Goal: Find specific page/section: Find specific page/section

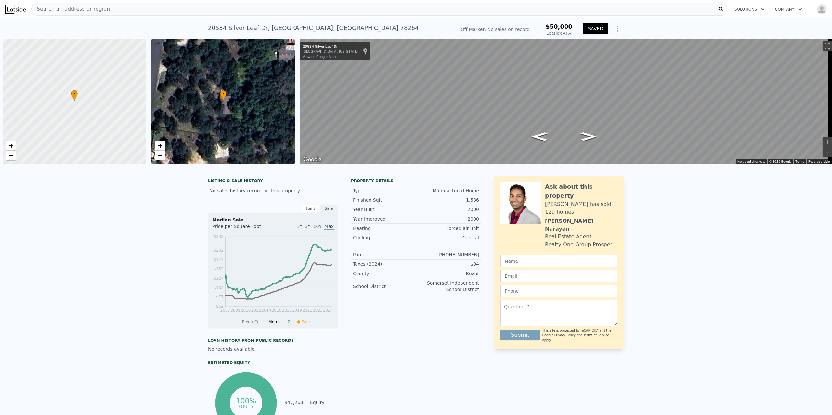
scroll to position [0, 3]
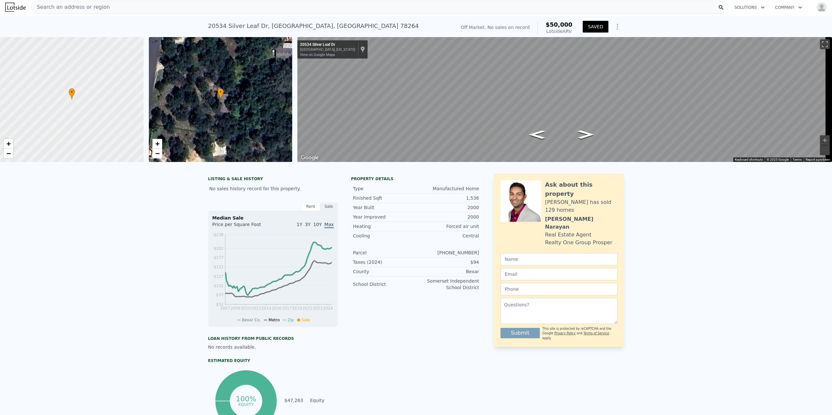
click at [141, 3] on div "Search an address or region" at bounding box center [379, 7] width 697 height 13
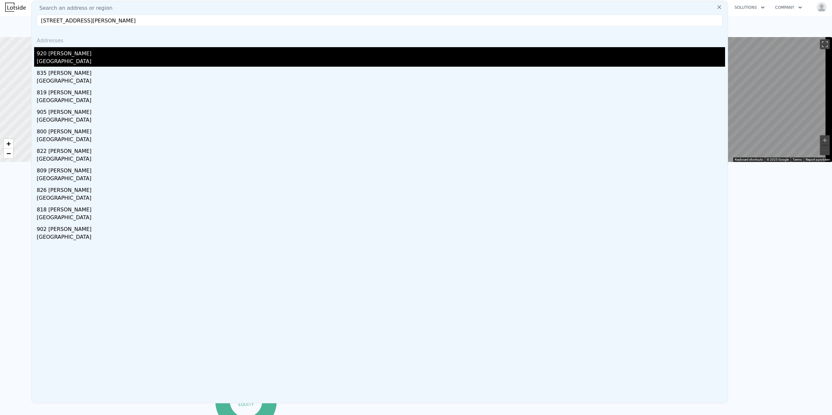
type input "[STREET_ADDRESS][PERSON_NAME]"
click at [60, 61] on div "[GEOGRAPHIC_DATA]" at bounding box center [381, 62] width 689 height 9
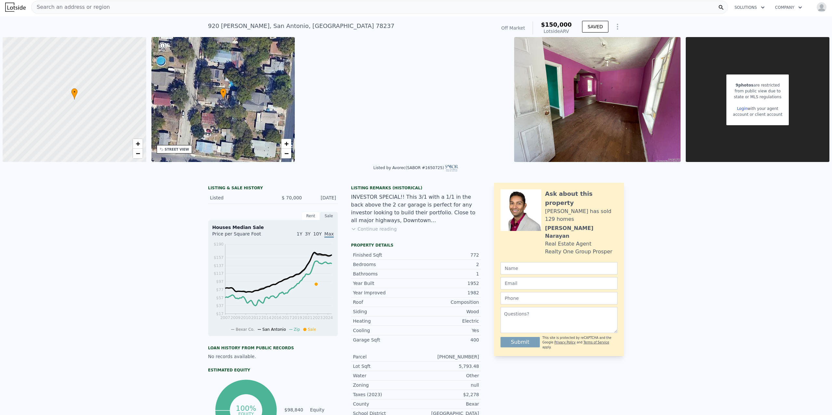
click at [214, 3] on div "Search an address or region" at bounding box center [379, 7] width 697 height 13
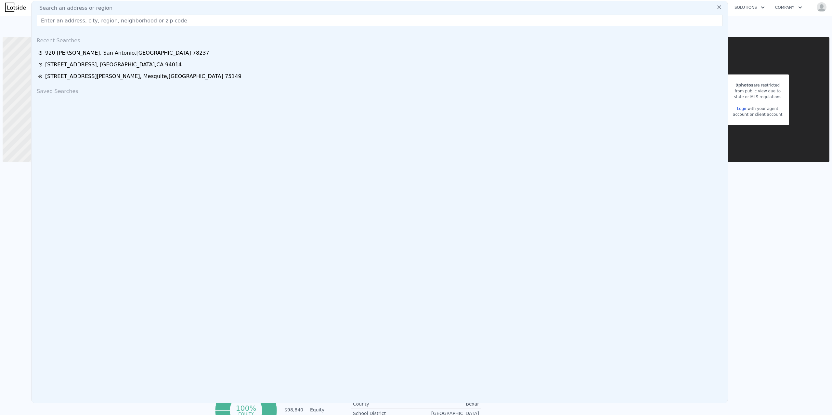
click at [142, 23] on input "text" at bounding box center [380, 21] width 686 height 12
paste input "[STREET_ADDRESS][PERSON_NAME]"
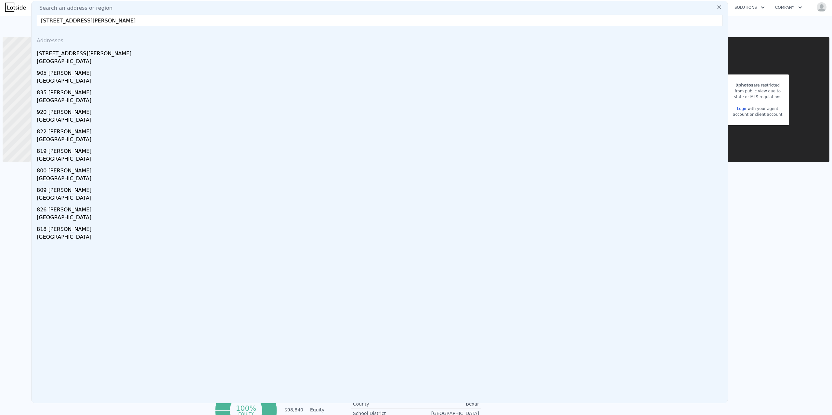
click at [144, 19] on input "[STREET_ADDRESS][PERSON_NAME]" at bounding box center [380, 21] width 686 height 12
drag, startPoint x: 140, startPoint y: 21, endPoint x: 42, endPoint y: 18, distance: 97.6
click at [42, 18] on input "[STREET_ADDRESS][PERSON_NAME]" at bounding box center [380, 21] width 686 height 12
click at [156, 20] on input "[STREET_ADDRESS][PERSON_NAME]" at bounding box center [380, 21] width 686 height 12
drag, startPoint x: 150, startPoint y: 23, endPoint x: 41, endPoint y: 17, distance: 109.4
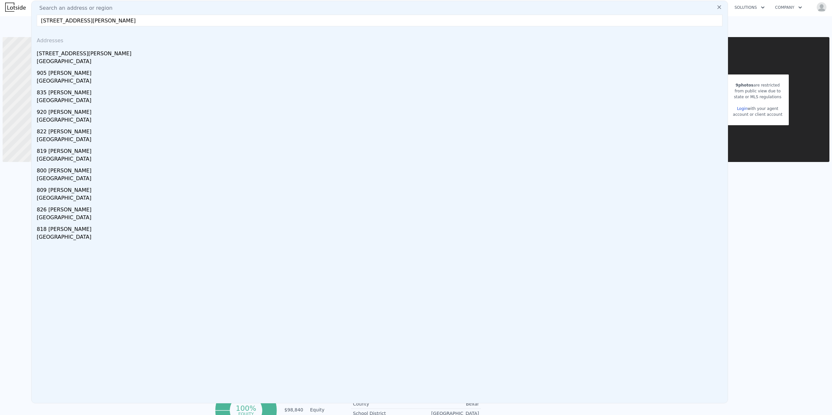
click at [41, 17] on input "[STREET_ADDRESS][PERSON_NAME]" at bounding box center [380, 21] width 686 height 12
paste input "[STREET_ADDRESS][PERSON_NAME]"
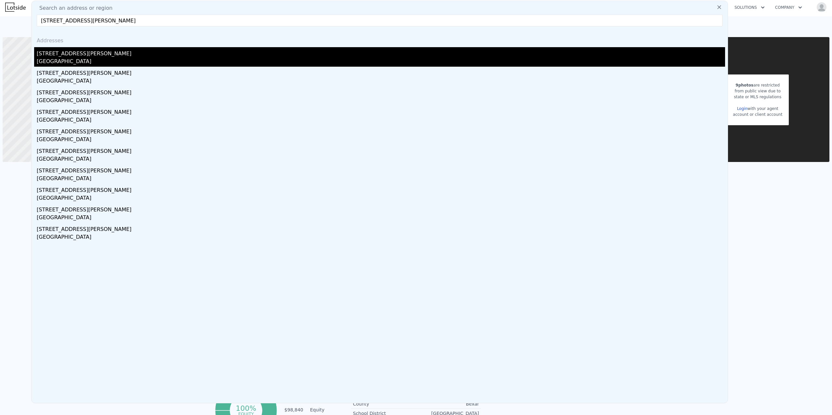
type input "[STREET_ADDRESS][PERSON_NAME]"
click at [68, 59] on div "[GEOGRAPHIC_DATA]" at bounding box center [381, 62] width 689 height 9
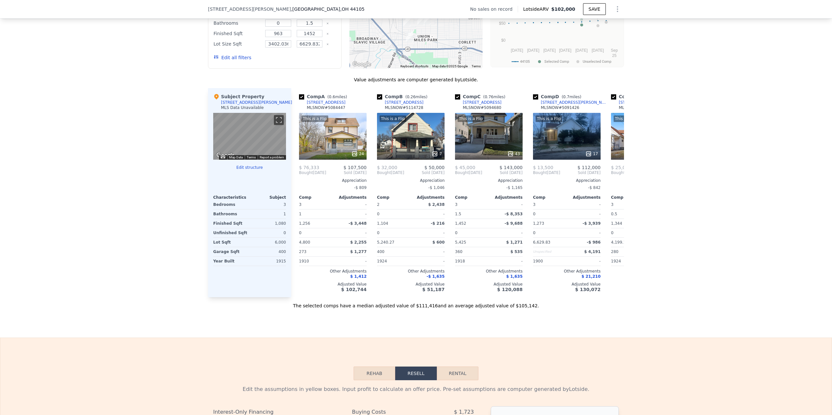
scroll to position [607, 0]
